Goal: Check status

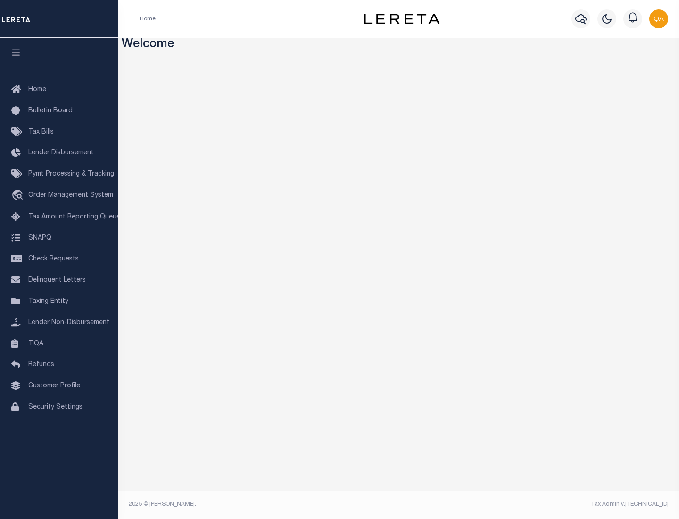
click at [59, 259] on span "Check Requests" at bounding box center [53, 259] width 50 height 7
select select "50"
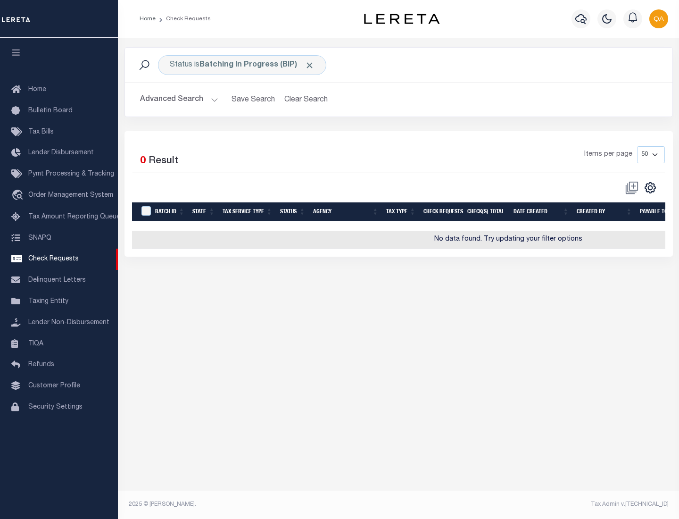
click at [310, 65] on span "Click to Remove" at bounding box center [310, 65] width 10 height 10
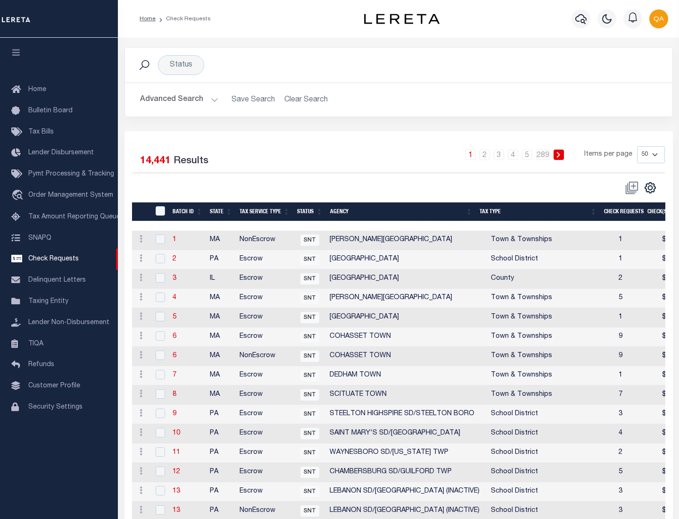
scroll to position [455, 0]
